Goal: Information Seeking & Learning: Learn about a topic

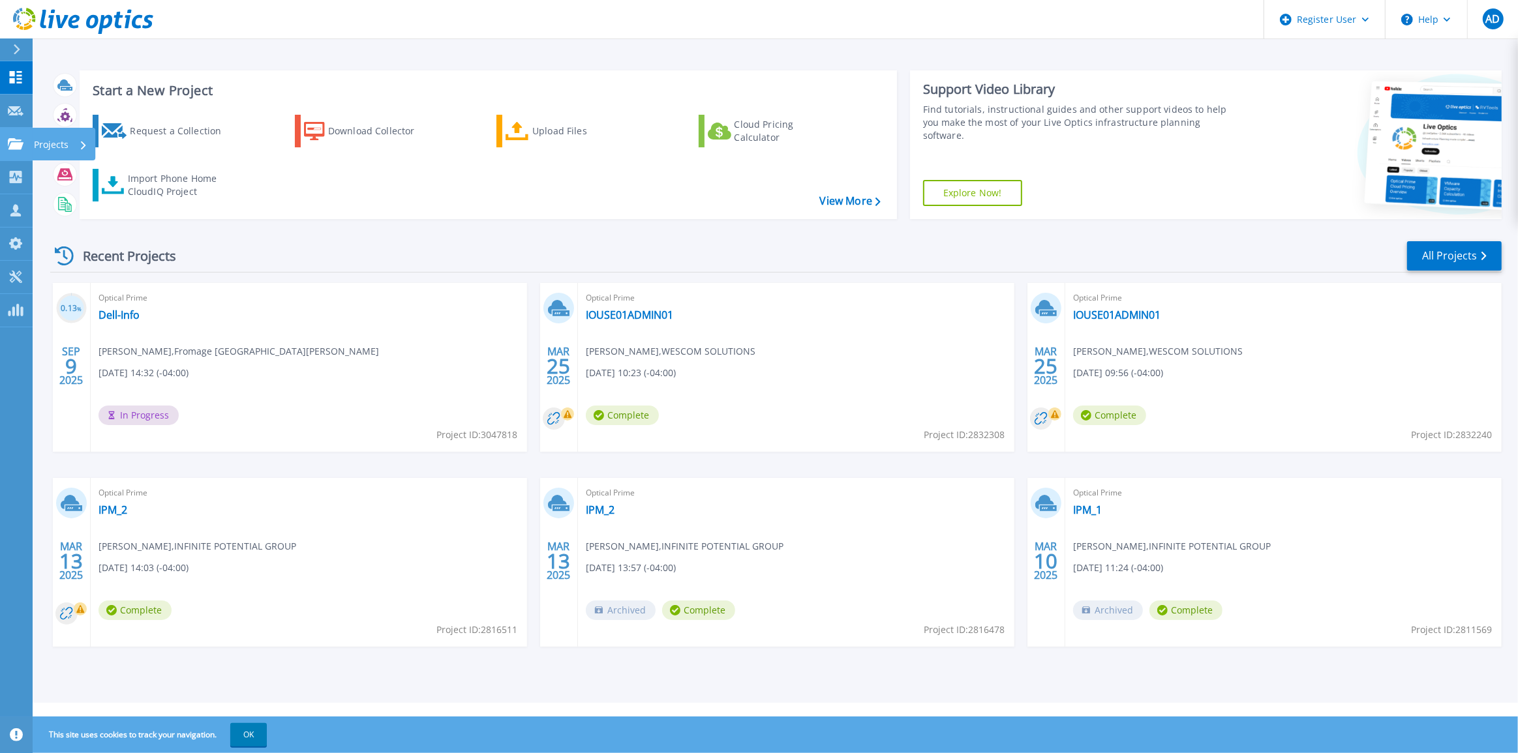
click at [19, 144] on icon at bounding box center [16, 143] width 16 height 11
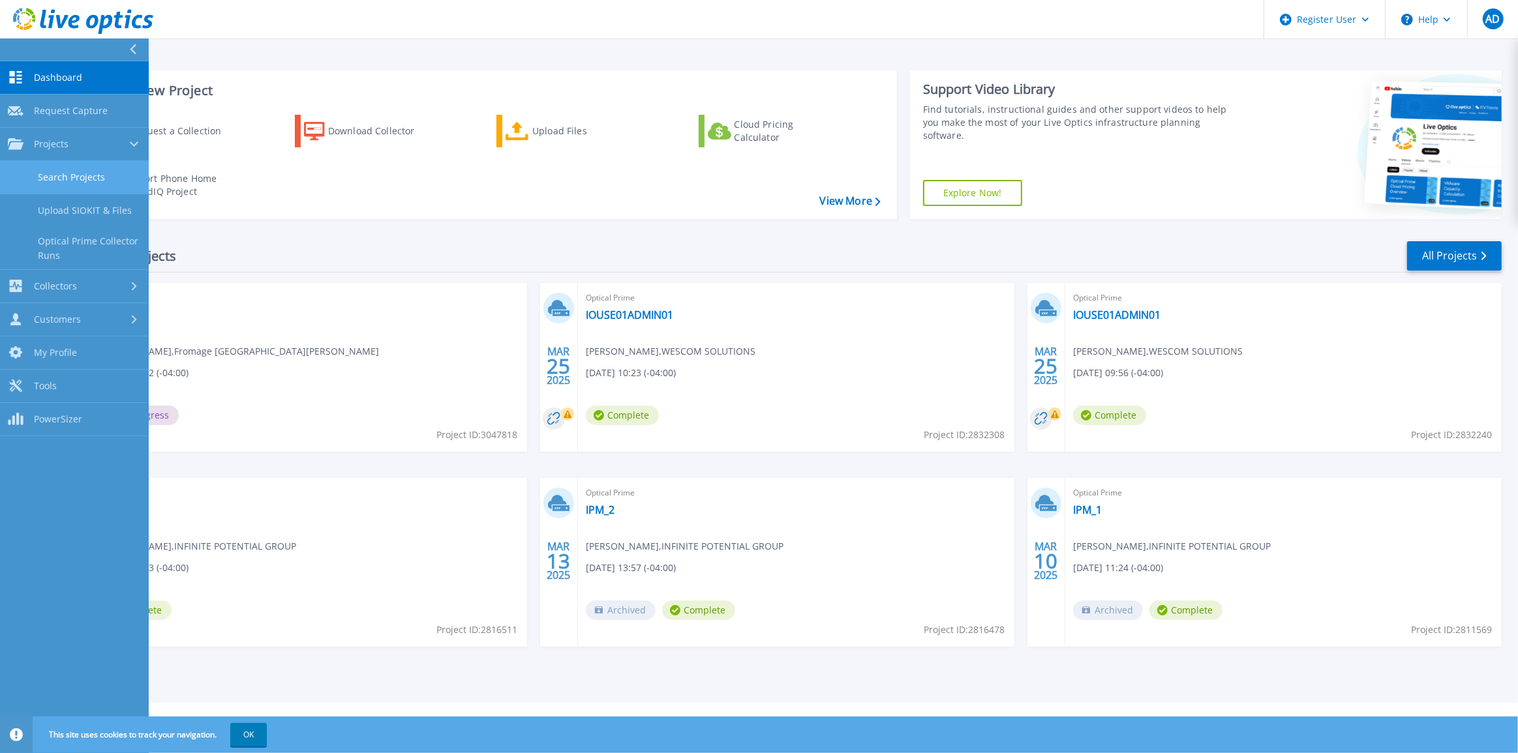
click at [65, 173] on link "Search Projects" at bounding box center [74, 177] width 149 height 33
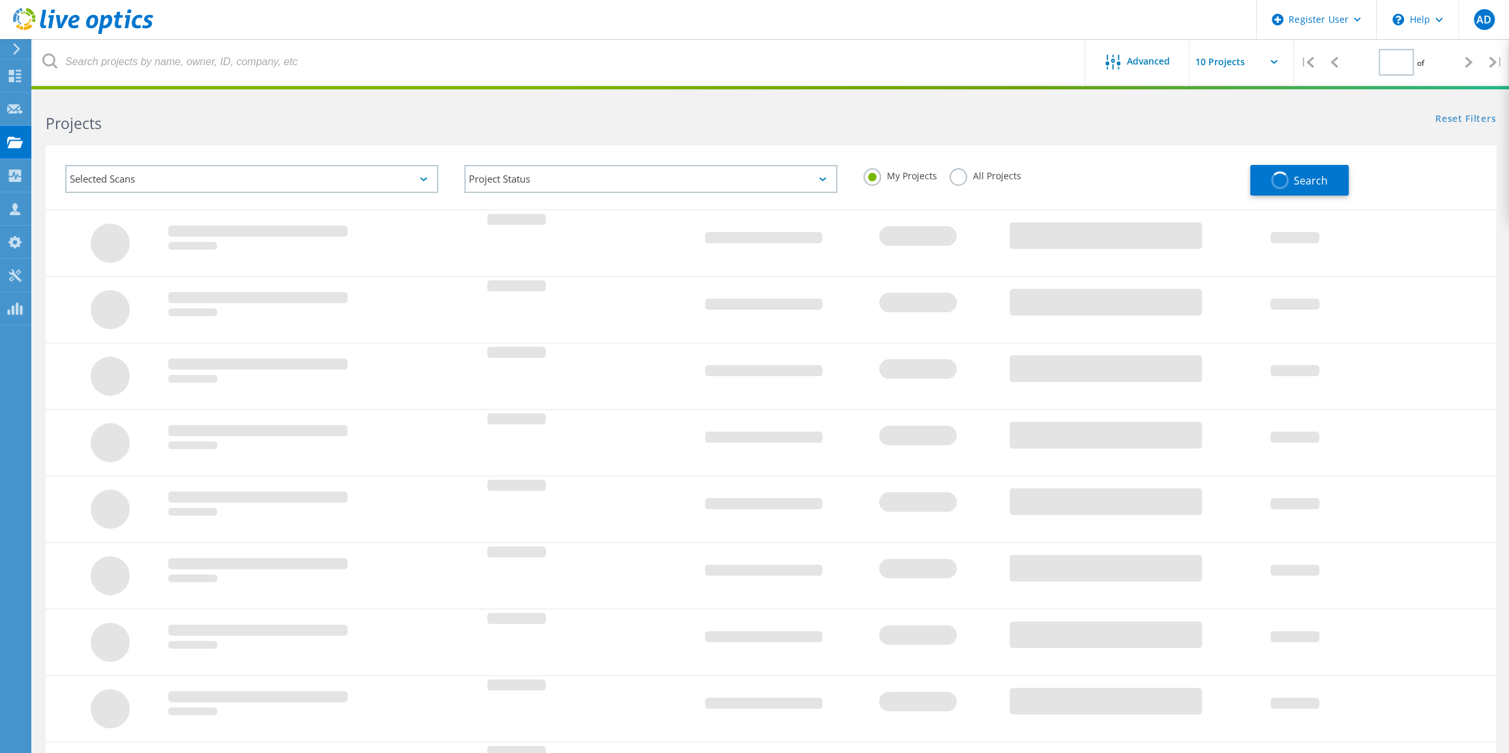
type input "1"
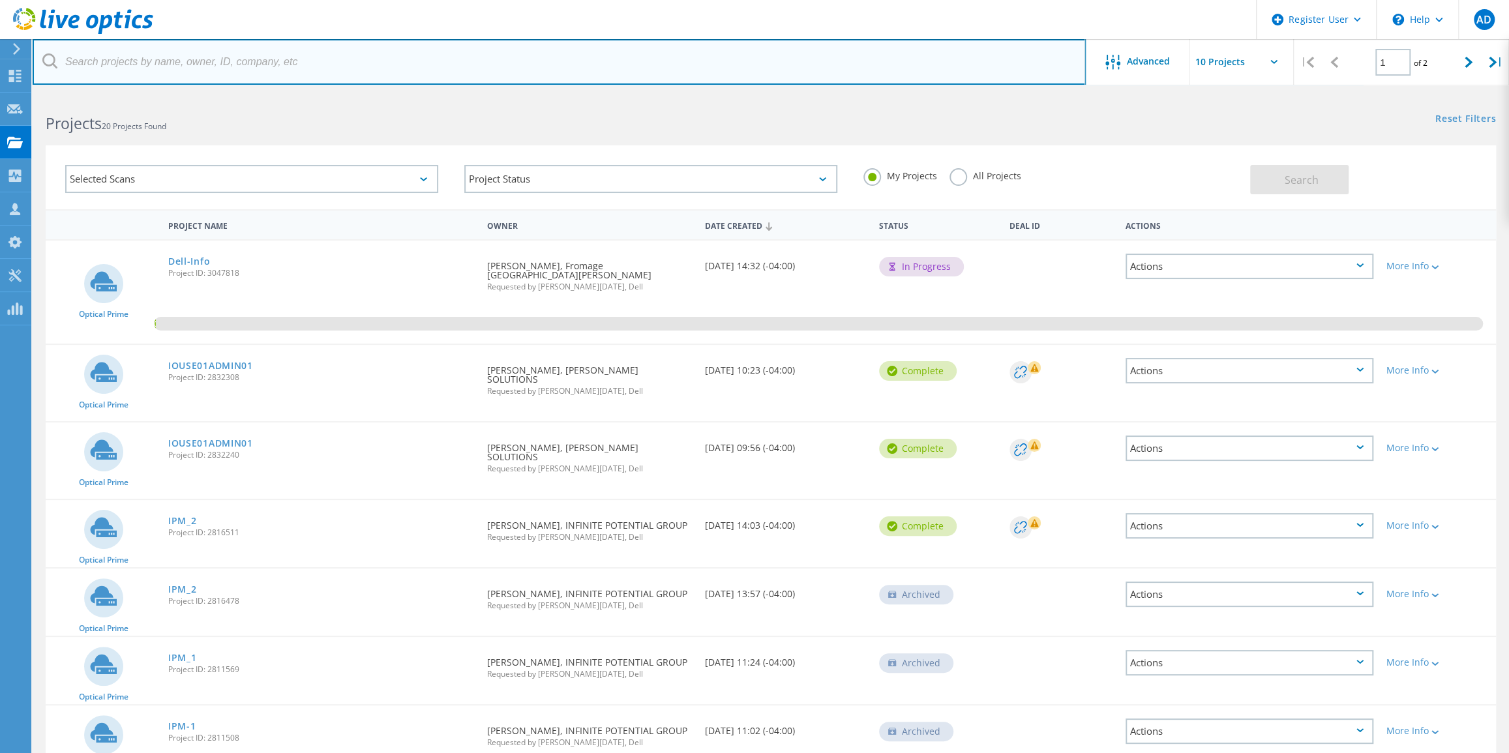
click at [274, 63] on input "text" at bounding box center [559, 62] width 1053 height 46
type input "Erin Park"
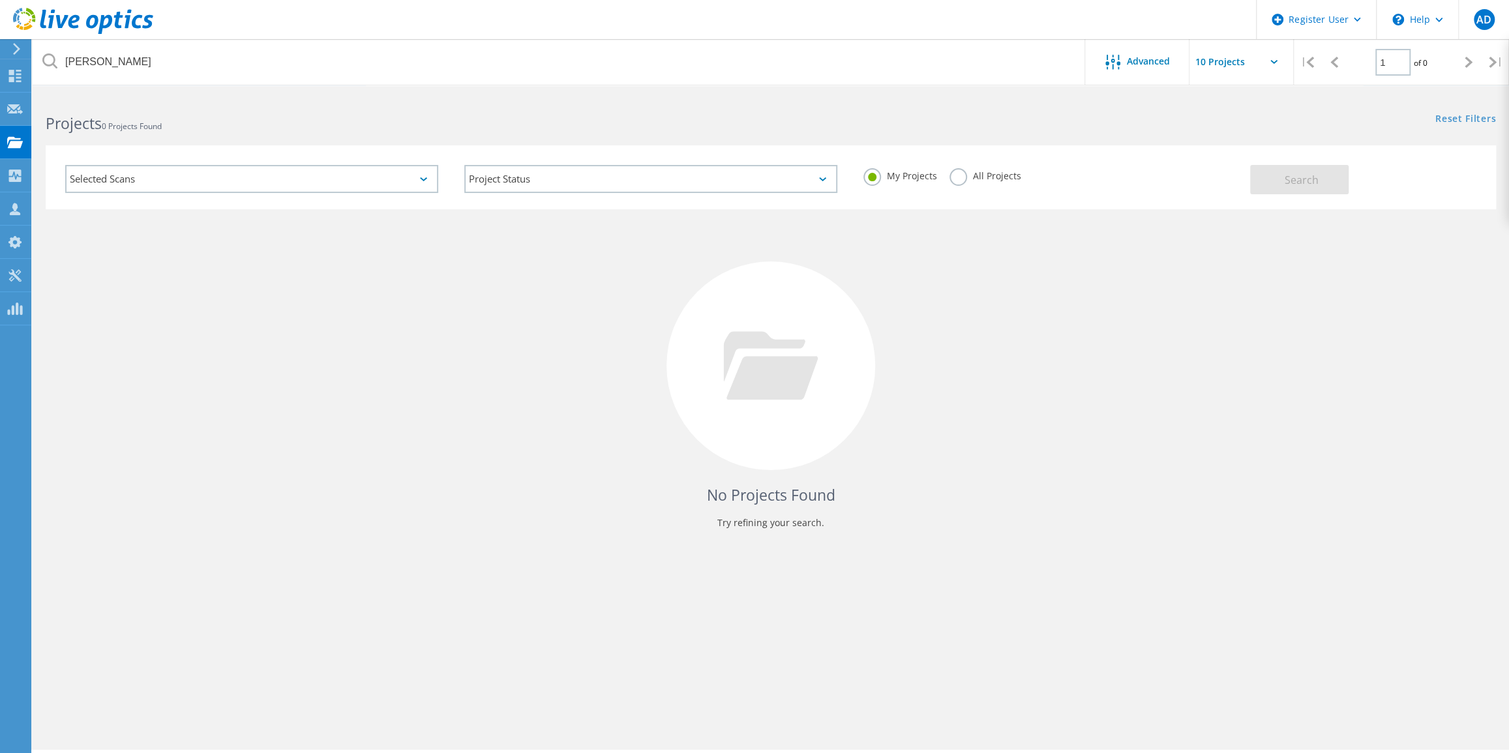
click at [965, 177] on label "All Projects" at bounding box center [985, 174] width 71 height 12
click at [0, 0] on input "All Projects" at bounding box center [0, 0] width 0 height 0
click at [1298, 190] on button "Search" at bounding box center [1299, 179] width 98 height 29
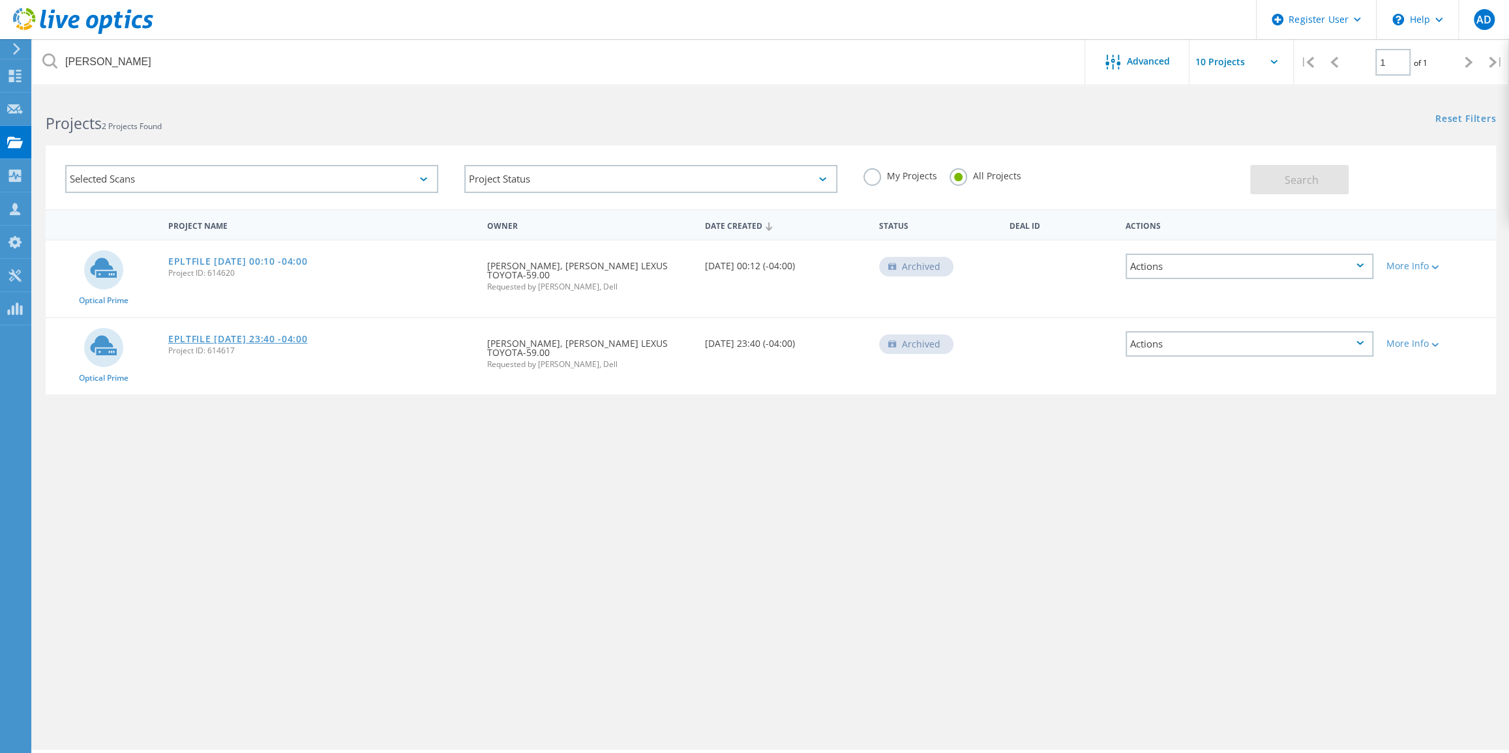
click at [201, 335] on link "EPLTFILE 2018-06-27 23:40 -04:00" at bounding box center [238, 339] width 140 height 9
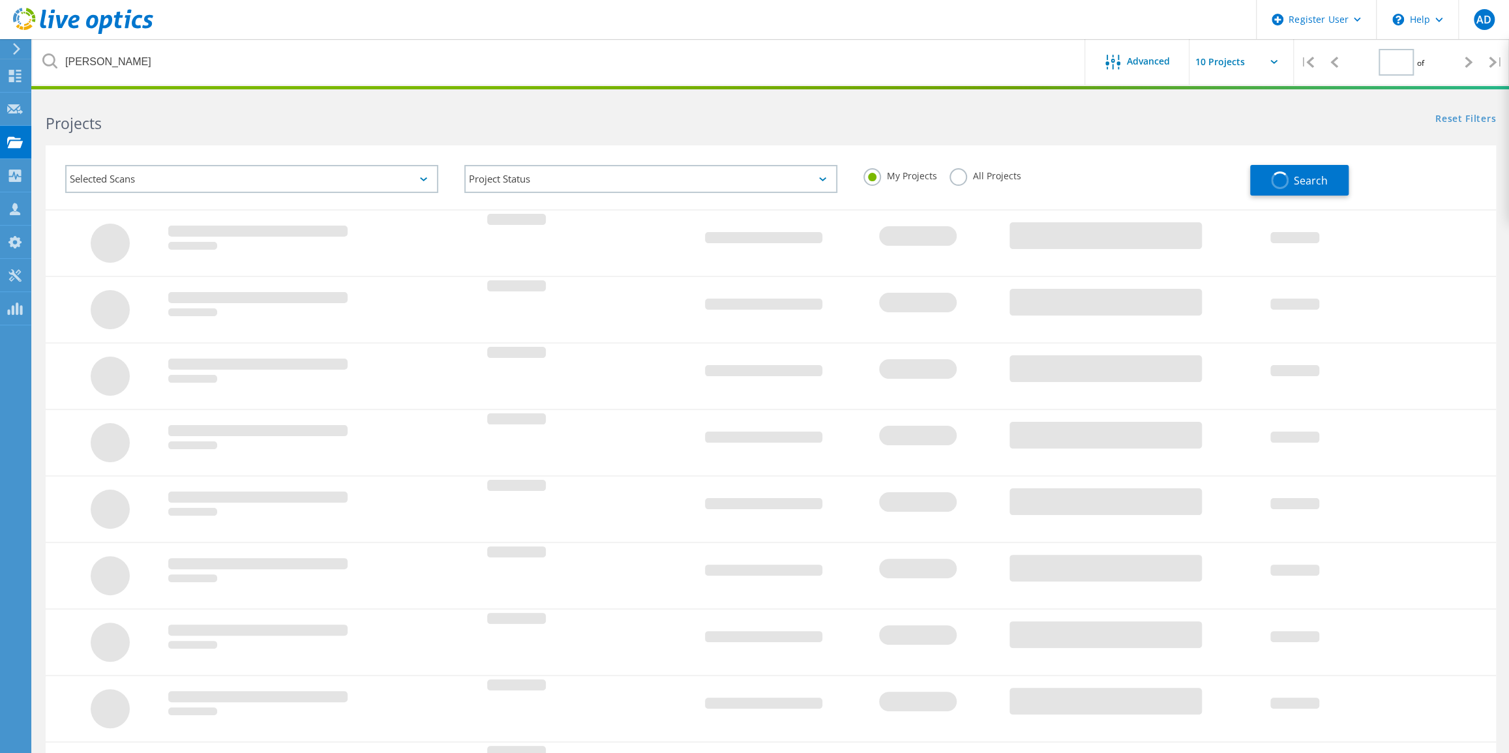
type input "1"
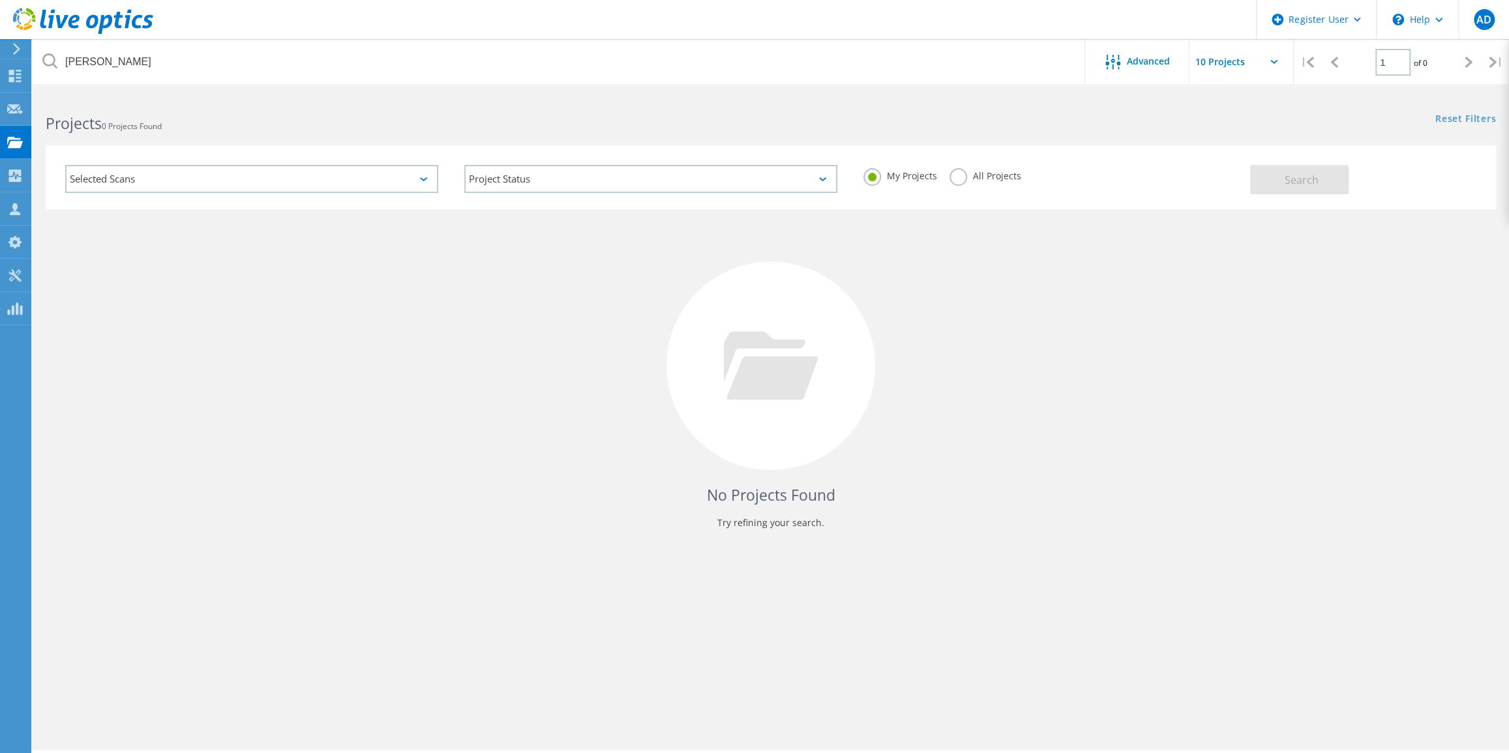
click at [941, 172] on div "My Projects All Projects" at bounding box center [1050, 176] width 399 height 48
click at [986, 176] on label "All Projects" at bounding box center [985, 174] width 71 height 12
click at [0, 0] on input "All Projects" at bounding box center [0, 0] width 0 height 0
click at [1308, 183] on span "Search" at bounding box center [1302, 180] width 34 height 14
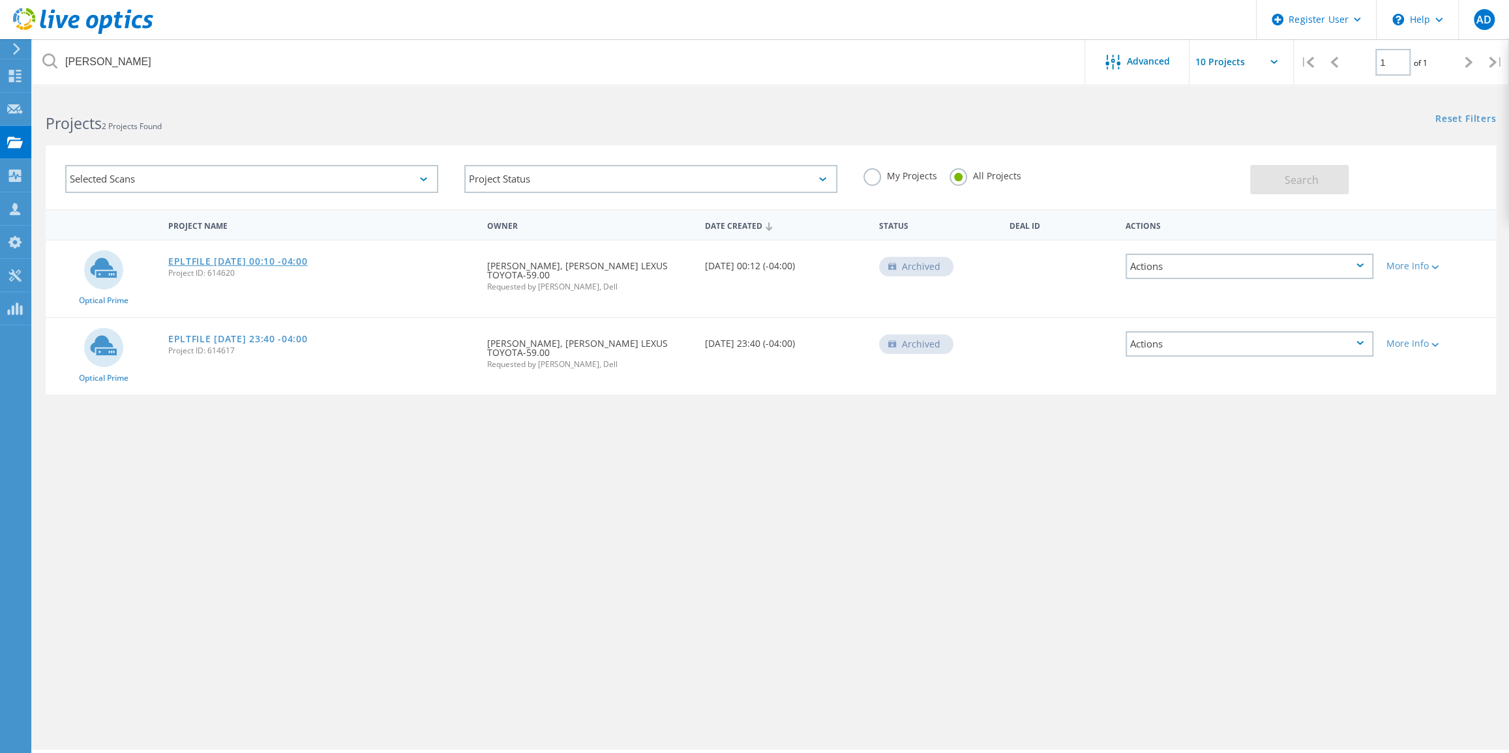
click at [262, 259] on link "EPLTFILE [DATE] 00:10 -04:00" at bounding box center [238, 261] width 140 height 9
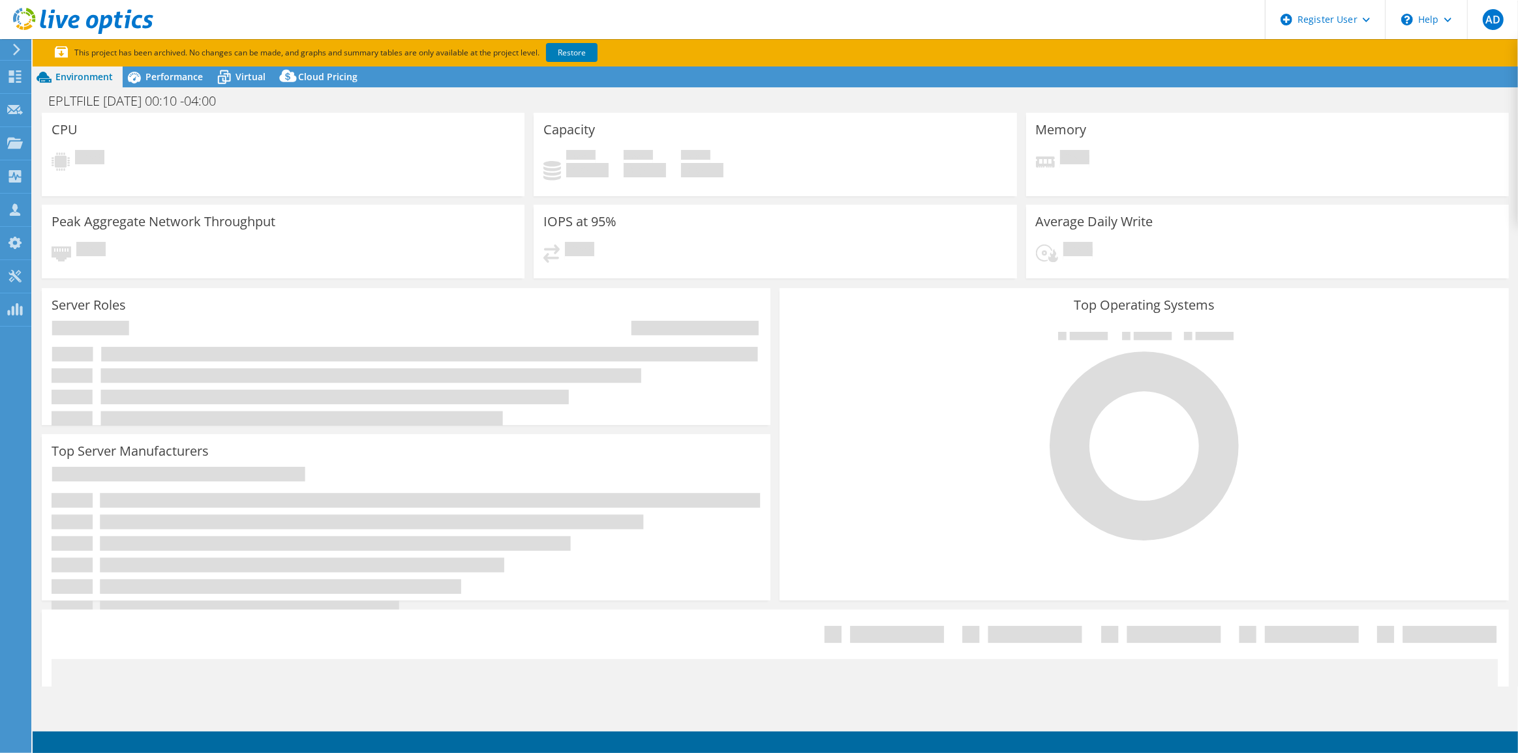
select select "USD"
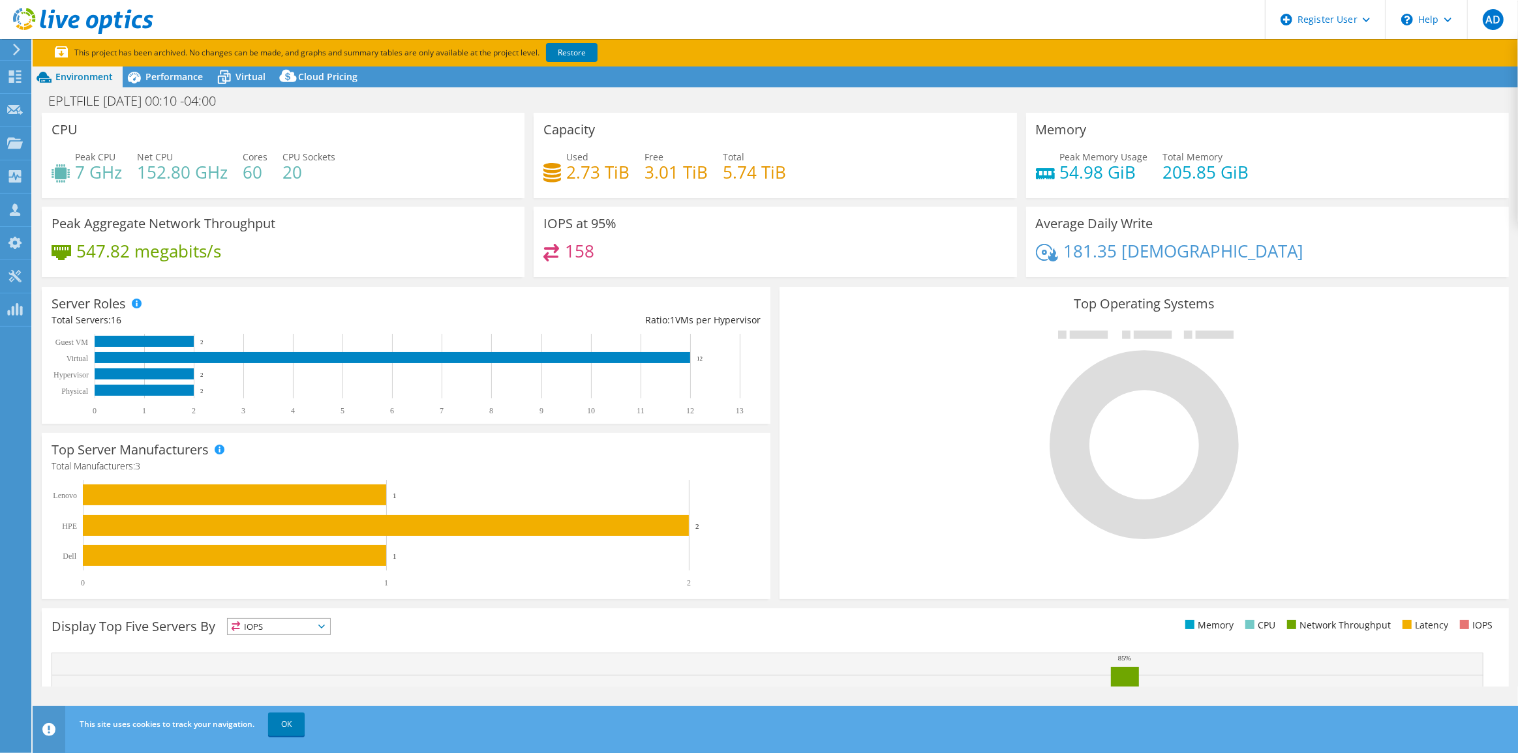
click at [867, 547] on div "Top Operating Systems Windows Linux VMware" at bounding box center [1143, 443] width 729 height 312
drag, startPoint x: 793, startPoint y: 176, endPoint x: 554, endPoint y: 166, distance: 238.3
click at [554, 166] on div "Used 2.73 TiB Free 3.01 TiB Total 5.74 TiB" at bounding box center [774, 171] width 463 height 42
click at [907, 476] on div at bounding box center [1143, 434] width 709 height 220
